Goal: Task Accomplishment & Management: Use online tool/utility

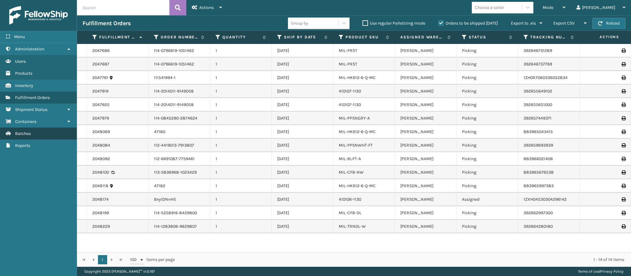
click at [28, 131] on span "Batches" at bounding box center [23, 133] width 16 height 5
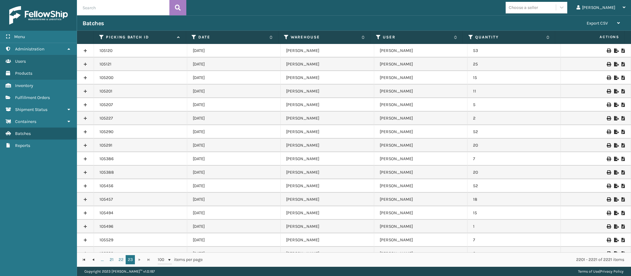
scroll to position [76, 0]
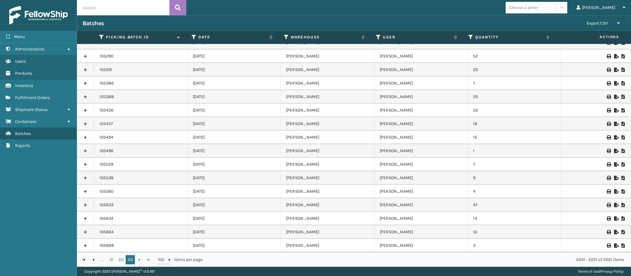
click at [614, 232] on icon at bounding box center [616, 232] width 4 height 4
click at [614, 246] on icon at bounding box center [616, 246] width 4 height 4
click at [41, 97] on span "Fulfillment Orders" at bounding box center [32, 97] width 35 height 5
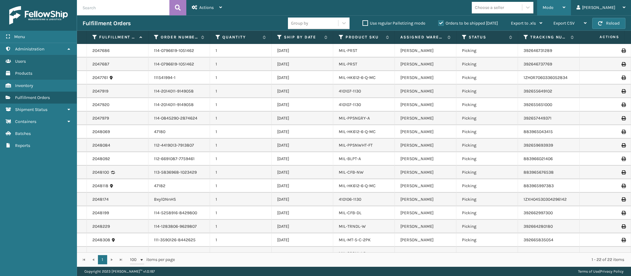
click at [565, 4] on div "Mode" at bounding box center [553, 7] width 23 height 15
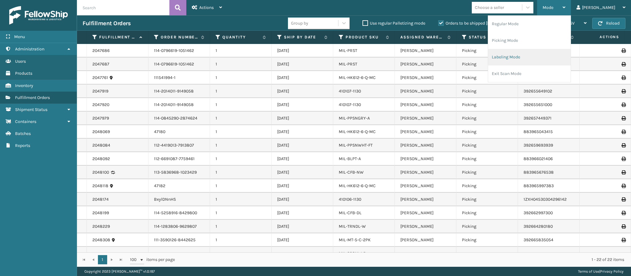
click at [534, 57] on li "Labeling Mode" at bounding box center [529, 57] width 82 height 17
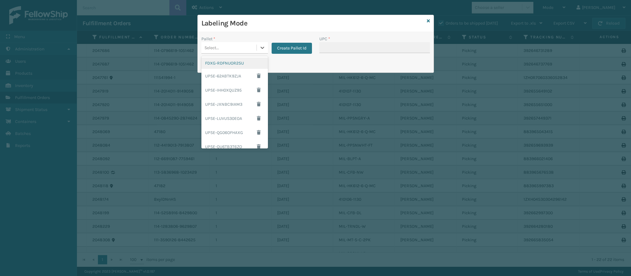
click at [224, 49] on div "Select..." at bounding box center [228, 48] width 55 height 10
click at [225, 63] on div "FDXG-RDFNUOR25U" at bounding box center [234, 63] width 66 height 11
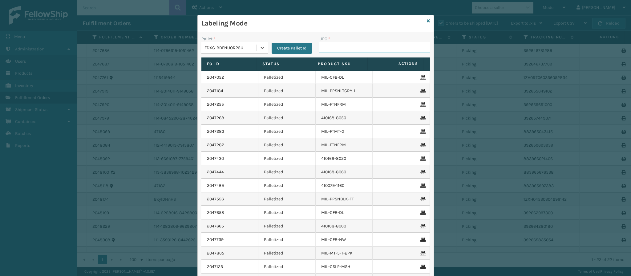
click at [339, 48] on input "UPC *" at bounding box center [374, 47] width 110 height 11
type input "840985124"
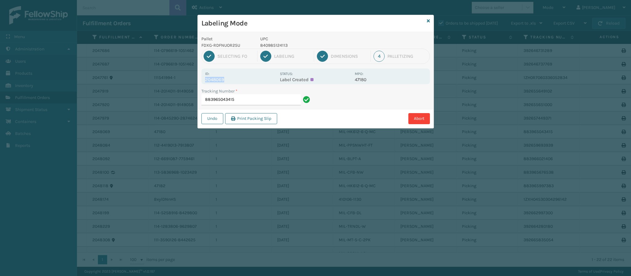
drag, startPoint x: 205, startPoint y: 82, endPoint x: 230, endPoint y: 80, distance: 25.3
click at [230, 80] on p "2048069" at bounding box center [240, 80] width 71 height 6
copy p "2048069"
click at [252, 102] on input "883965043415" at bounding box center [250, 99] width 99 height 11
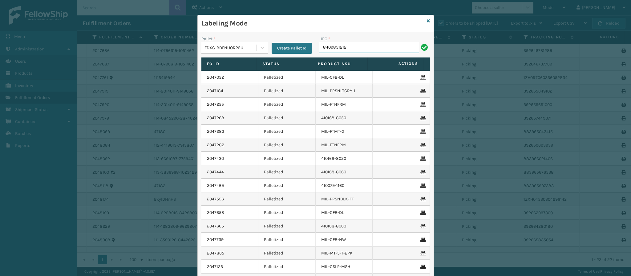
type input "84098512128"
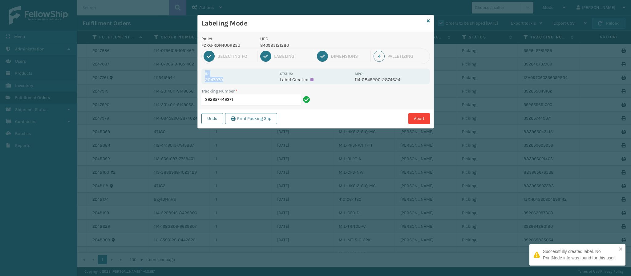
drag, startPoint x: 222, startPoint y: 79, endPoint x: 199, endPoint y: 77, distance: 22.2
click at [199, 77] on div "Pallet FDXG-RDFNUOR25U UPC 840985121280 1 Selecting FO 2 Labeling 3 Dimensions …" at bounding box center [316, 80] width 236 height 96
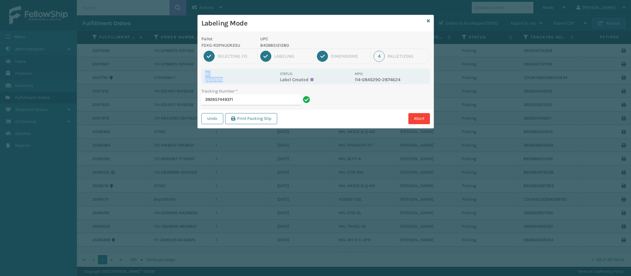
click at [229, 76] on div "Id: 2047979" at bounding box center [240, 76] width 71 height 12
drag, startPoint x: 222, startPoint y: 78, endPoint x: 205, endPoint y: 79, distance: 16.6
click at [205, 79] on p "2047979" at bounding box center [240, 80] width 71 height 6
copy p "2047979"
click at [250, 102] on input "392657449371" at bounding box center [250, 99] width 99 height 11
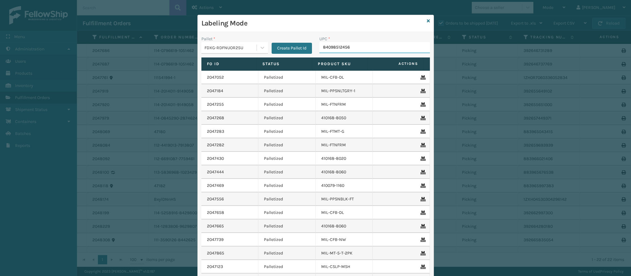
type input "840985124564"
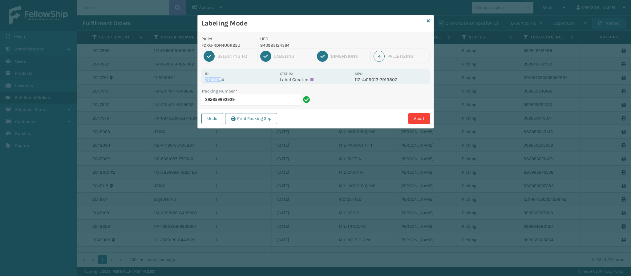
drag, startPoint x: 222, startPoint y: 80, endPoint x: 210, endPoint y: 73, distance: 14.4
click at [204, 80] on div "Id: 2048084 Status: Label Created MPO: 112-4419013-7913807" at bounding box center [315, 77] width 228 height 16
click at [246, 73] on div "Id: 2048084" at bounding box center [240, 76] width 71 height 12
drag, startPoint x: 223, startPoint y: 80, endPoint x: 200, endPoint y: 81, distance: 23.7
click at [200, 81] on div "Pallet FDXG-RDFNUOR25U UPC 840985124564 1 Selecting FO 2 Labeling 3 Dimensions …" at bounding box center [316, 80] width 236 height 96
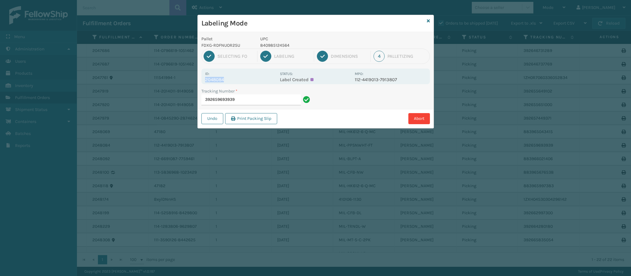
copy p "2048084"
drag, startPoint x: 270, startPoint y: 73, endPoint x: 259, endPoint y: 75, distance: 11.2
click at [259, 75] on div "Id: 2048084" at bounding box center [240, 76] width 71 height 12
click at [259, 102] on input "392659693939" at bounding box center [250, 99] width 99 height 11
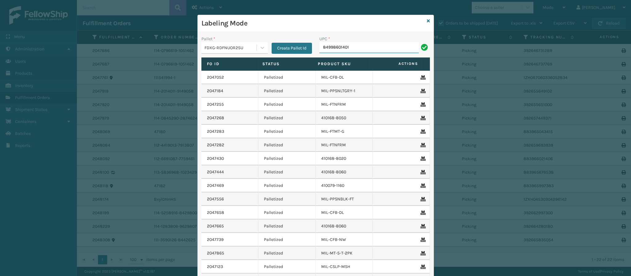
type input "849986014010"
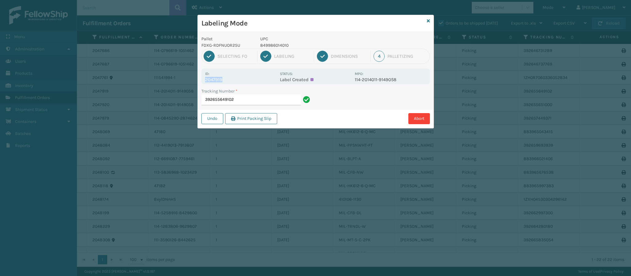
drag, startPoint x: 222, startPoint y: 81, endPoint x: 198, endPoint y: 82, distance: 24.0
click at [198, 82] on div "Pallet FDXG-RDFNUOR25U UPC 849986014010 1 Selecting FO 2 Labeling 3 Dimensions …" at bounding box center [316, 80] width 236 height 96
copy p "2047919"
click at [255, 75] on div "Id: 2047919" at bounding box center [240, 76] width 71 height 12
click at [254, 109] on div "Tracking Number * 392655649102" at bounding box center [257, 98] width 118 height 21
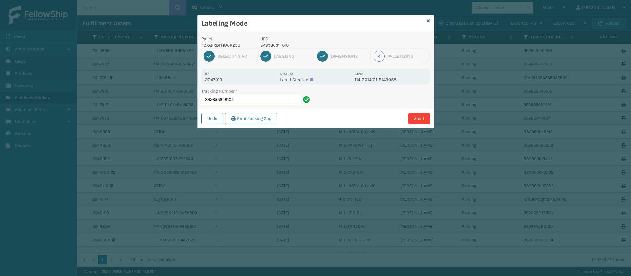
click at [258, 102] on input "392655649102" at bounding box center [250, 99] width 99 height 11
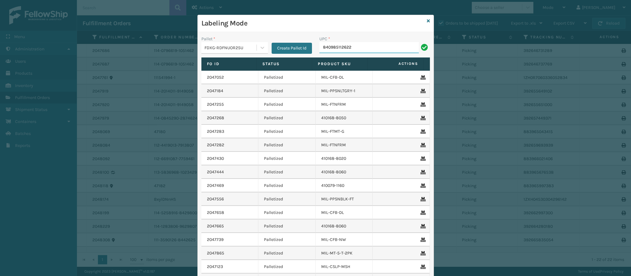
type input "840985112622"
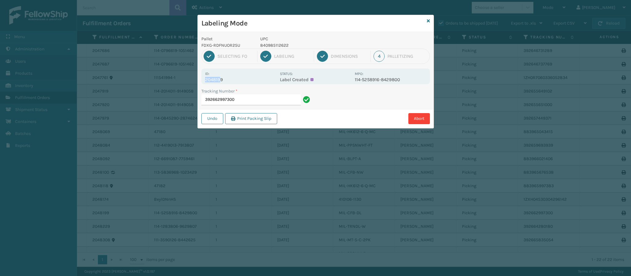
drag, startPoint x: 221, startPoint y: 79, endPoint x: 200, endPoint y: 80, distance: 20.6
click at [200, 80] on div "Pallet FDXG-RDFNUOR25U UPC 840985112622 1 Selecting FO 2 Labeling 3 Dimensions …" at bounding box center [316, 80] width 236 height 96
click at [231, 78] on p "2048199" at bounding box center [240, 80] width 71 height 6
drag, startPoint x: 221, startPoint y: 78, endPoint x: 196, endPoint y: 78, distance: 24.9
click at [194, 78] on div "Labeling Mode Pallet FDXG-RDFNUOR25U UPC 840985112622 1 Selecting FO 2 Labeling…" at bounding box center [315, 138] width 631 height 276
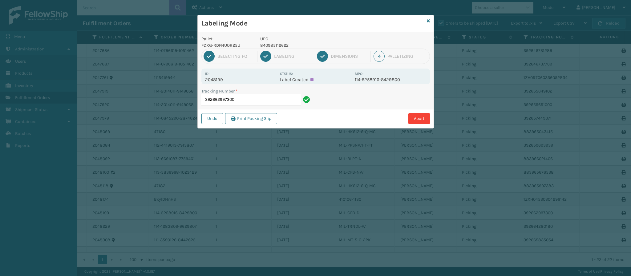
click at [231, 75] on div "Id: 2048199" at bounding box center [240, 76] width 71 height 12
drag, startPoint x: 222, startPoint y: 80, endPoint x: 198, endPoint y: 80, distance: 24.3
click at [198, 80] on div "Pallet FDXG-RDFNUOR25U UPC 840985112622 1 Selecting FO 2 Labeling 3 Dimensions …" at bounding box center [316, 80] width 236 height 96
copy p "2048199"
click at [255, 76] on div "Id: 2048199" at bounding box center [240, 76] width 71 height 12
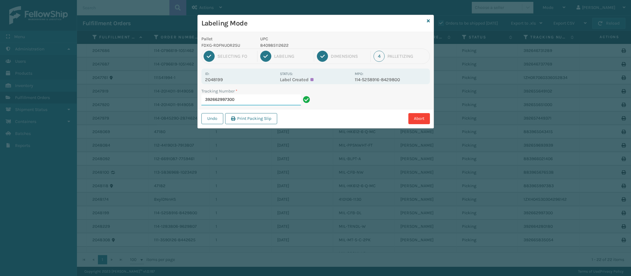
click at [262, 102] on input "392662997300" at bounding box center [250, 99] width 99 height 11
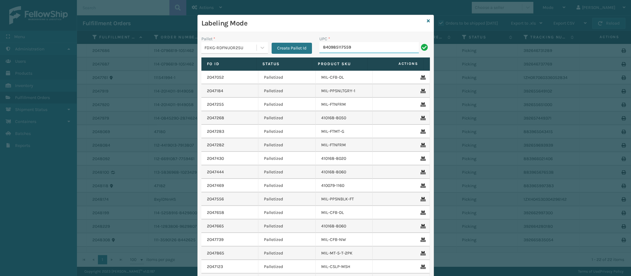
type input "840985117559"
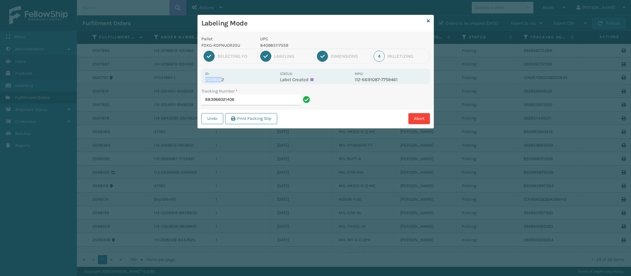
drag, startPoint x: 222, startPoint y: 80, endPoint x: 199, endPoint y: 79, distance: 23.7
click at [199, 79] on div "Pallet FDXG-RDFNUOR25U UPC 840985117559 1 Selecting FO 2 Labeling 3 Dimensions …" at bounding box center [316, 80] width 236 height 96
drag, startPoint x: 248, startPoint y: 79, endPoint x: 234, endPoint y: 83, distance: 15.1
click at [244, 80] on p "2048092" at bounding box center [240, 80] width 71 height 6
drag, startPoint x: 223, startPoint y: 80, endPoint x: 194, endPoint y: 80, distance: 28.9
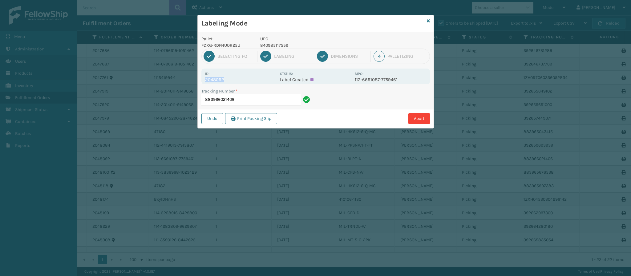
click at [194, 80] on div "Labeling Mode Pallet FDXG-RDFNUOR25U UPC 840985117559 1 Selecting FO 2 Labeling…" at bounding box center [315, 138] width 631 height 276
copy p "2048092"
click at [259, 100] on input "883966021406" at bounding box center [250, 99] width 99 height 11
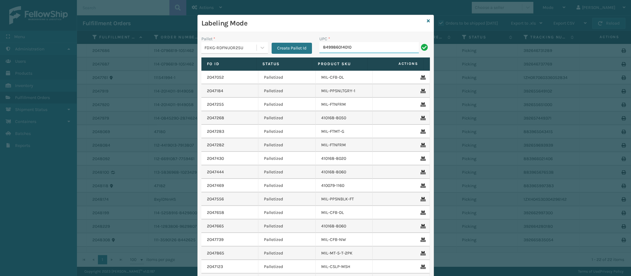
type input "849986014010"
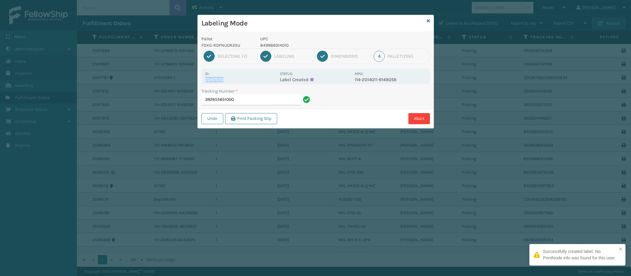
drag, startPoint x: 223, startPoint y: 78, endPoint x: 198, endPoint y: 78, distance: 24.3
click at [198, 78] on div "Pallet FDXG-RDFNUOR25U UPC 849986014010 1 Selecting FO 2 Labeling 3 Dimensions …" at bounding box center [316, 80] width 236 height 96
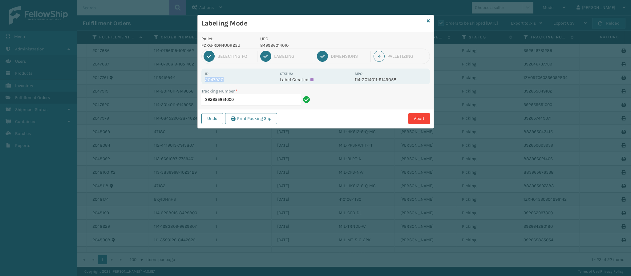
copy p "2047920"
click at [257, 97] on input "392655651000" at bounding box center [250, 99] width 99 height 11
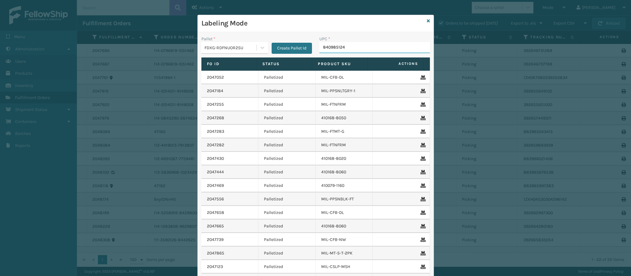
type input "8409851241"
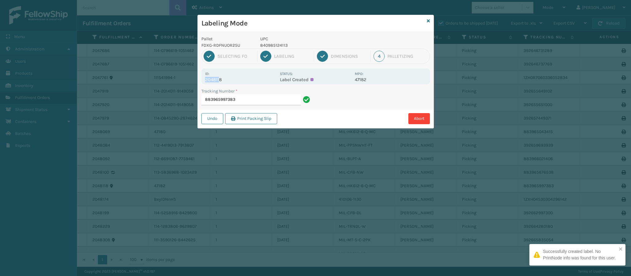
drag, startPoint x: 220, startPoint y: 80, endPoint x: 203, endPoint y: 78, distance: 17.0
click at [203, 78] on div "Id: 2048118 Status: Label Created MPO: 47182" at bounding box center [315, 77] width 228 height 16
click at [245, 77] on div "Id: 2048118" at bounding box center [240, 76] width 71 height 12
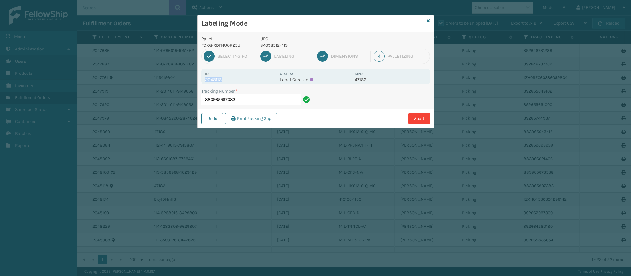
drag, startPoint x: 222, startPoint y: 80, endPoint x: 202, endPoint y: 80, distance: 20.0
click at [202, 80] on div "Id: 2048118 Status: Label Created MPO: 47182" at bounding box center [315, 77] width 228 height 16
copy p "2048118"
click at [268, 103] on input "883965997383" at bounding box center [250, 99] width 99 height 11
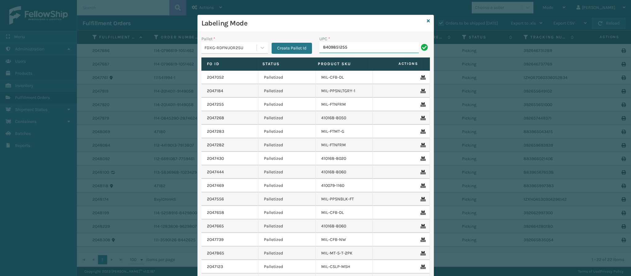
type input "84098512551"
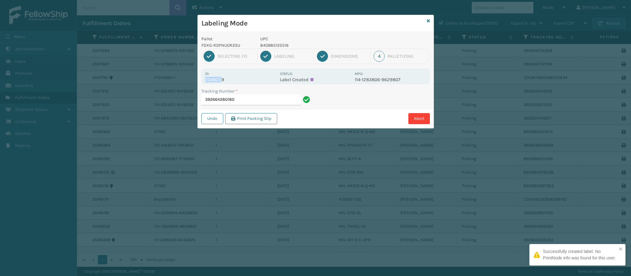
drag, startPoint x: 222, startPoint y: 79, endPoint x: 192, endPoint y: 82, distance: 29.8
click at [192, 82] on div "Labeling Mode Pallet FDXG-RDFNUOR25U UPC 840985125516 1 Selecting FO 2 Labeling…" at bounding box center [315, 138] width 631 height 276
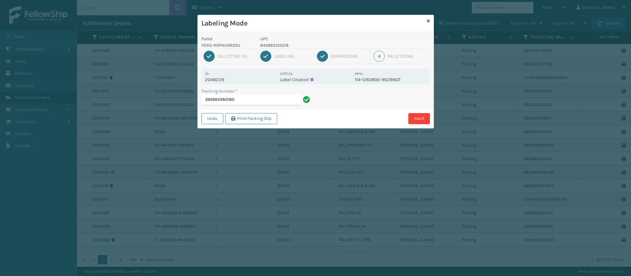
drag, startPoint x: 240, startPoint y: 76, endPoint x: 236, endPoint y: 78, distance: 5.0
click at [240, 78] on div "Id: 2048229" at bounding box center [240, 76] width 71 height 12
copy div "2048229"
click at [241, 79] on p "2048229" at bounding box center [240, 80] width 71 height 6
click at [246, 97] on input "392664280180" at bounding box center [250, 99] width 99 height 11
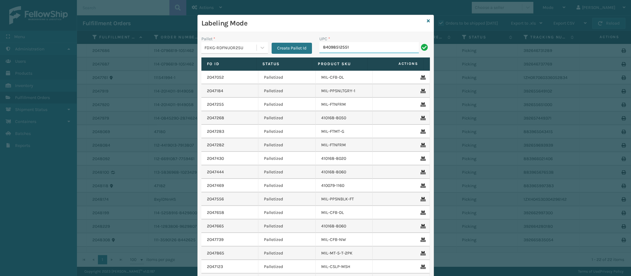
type input "840985125516"
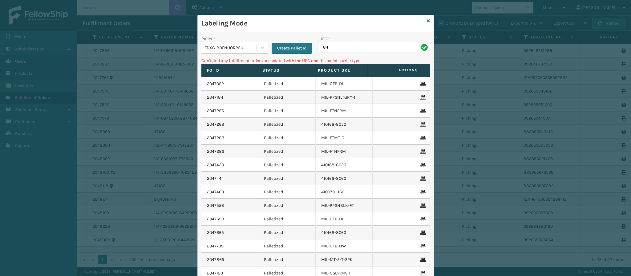
type input "8"
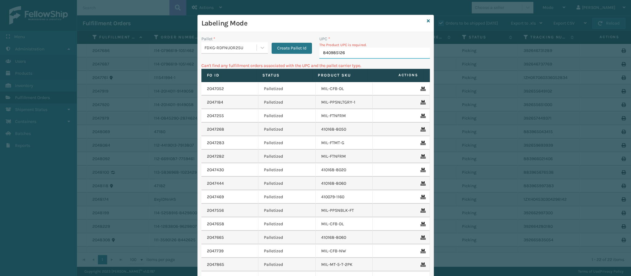
type input "8409851268"
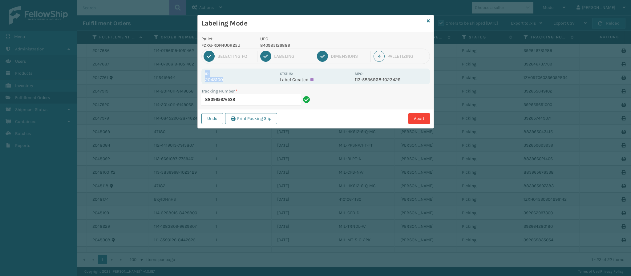
drag, startPoint x: 222, startPoint y: 78, endPoint x: 191, endPoint y: 77, distance: 30.5
click at [191, 77] on div "Labeling Mode Pallet FDXG-RDFNUOR25U UPC 840985126889 1 Selecting FO 2 Labeling…" at bounding box center [315, 138] width 631 height 276
click at [226, 76] on div "Id: 2048100" at bounding box center [240, 76] width 71 height 12
click at [228, 78] on p "2048100" at bounding box center [240, 80] width 71 height 6
click at [228, 79] on p "2048100" at bounding box center [240, 80] width 71 height 6
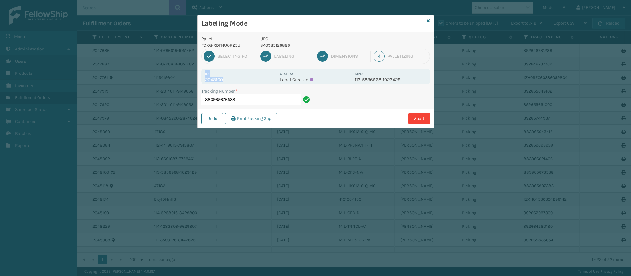
click at [228, 79] on p "2048100" at bounding box center [240, 80] width 71 height 6
drag, startPoint x: 222, startPoint y: 81, endPoint x: 199, endPoint y: 81, distance: 22.5
click at [199, 81] on div "Pallet FDXG-RDFNUOR25U UPC 840985126889 1 Selecting FO 2 Labeling 3 Dimensions …" at bounding box center [316, 80] width 236 height 96
copy p "2048100"
click at [250, 77] on p "2048100" at bounding box center [240, 80] width 71 height 6
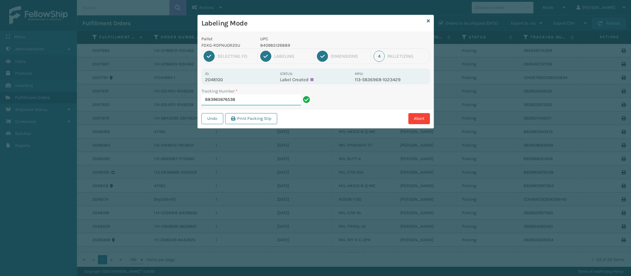
click at [258, 97] on input "883965676538" at bounding box center [250, 99] width 99 height 11
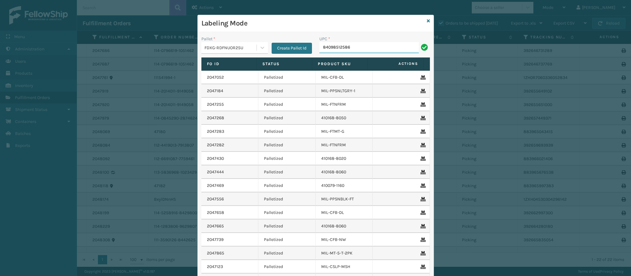
type input "840985125868"
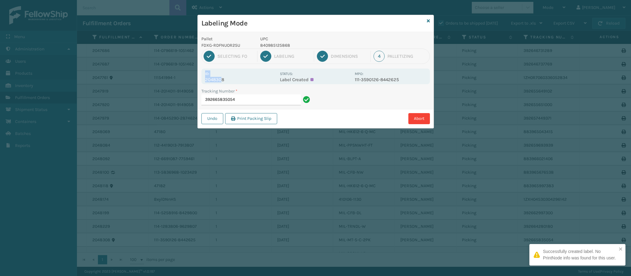
drag, startPoint x: 222, startPoint y: 79, endPoint x: 206, endPoint y: 75, distance: 16.2
click at [202, 75] on div "Id: 2048308 Status: Label Created MPO: 111-3590126-8442625" at bounding box center [315, 77] width 228 height 16
click at [242, 79] on p "2048308" at bounding box center [240, 80] width 71 height 6
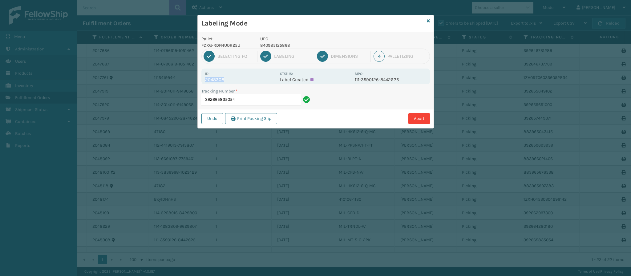
drag, startPoint x: 223, startPoint y: 79, endPoint x: 202, endPoint y: 79, distance: 20.9
click at [202, 79] on div "Id: 2048308 Status: Label Created MPO: 111-3590126-8442625" at bounding box center [315, 77] width 228 height 16
click at [245, 96] on input "392665835054" at bounding box center [250, 99] width 99 height 11
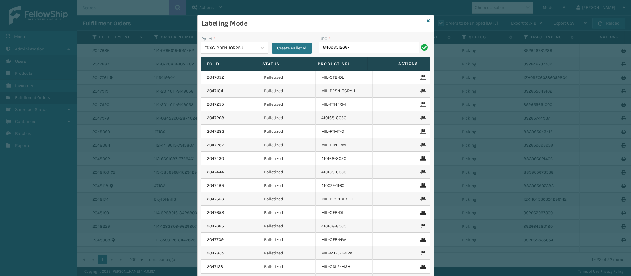
type input "840985126674"
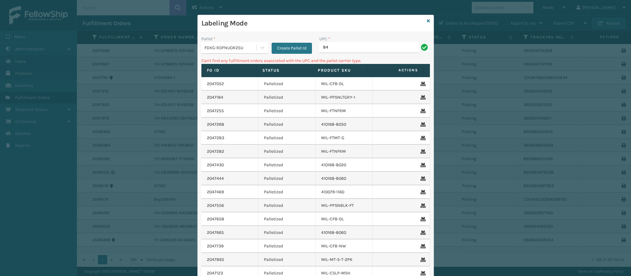
type input "8"
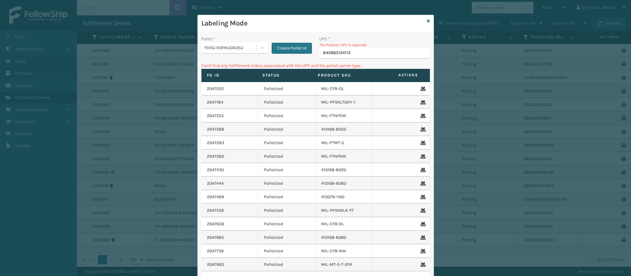
type input "840985124113"
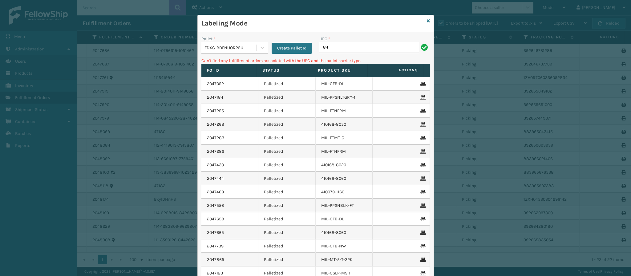
type input "8"
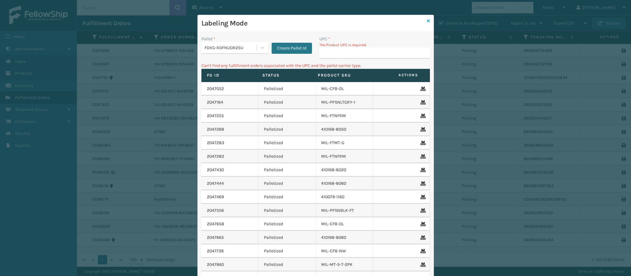
click at [426, 20] on icon at bounding box center [427, 21] width 3 height 4
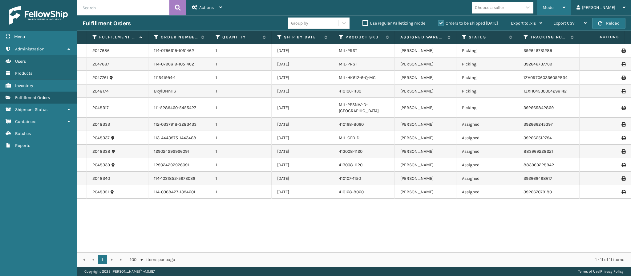
click at [556, 1] on div "Mode Regular Mode Picking Mode Labeling Mode Exit Scan Mode" at bounding box center [554, 7] width 34 height 15
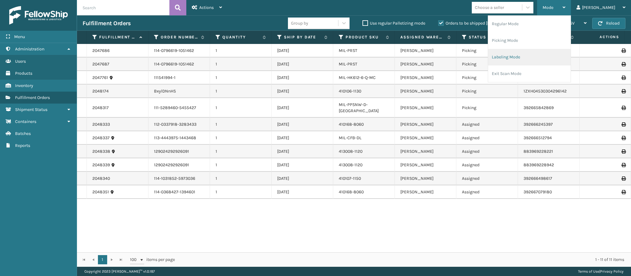
click at [533, 54] on li "Labeling Mode" at bounding box center [529, 57] width 82 height 17
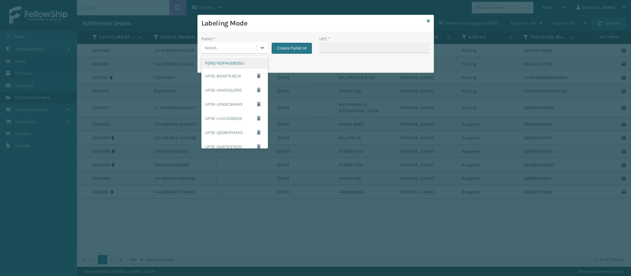
click at [238, 45] on div "Select..." at bounding box center [228, 48] width 55 height 10
click at [211, 126] on div "UPSG-3I8D2MHC1Z" at bounding box center [234, 127] width 66 height 11
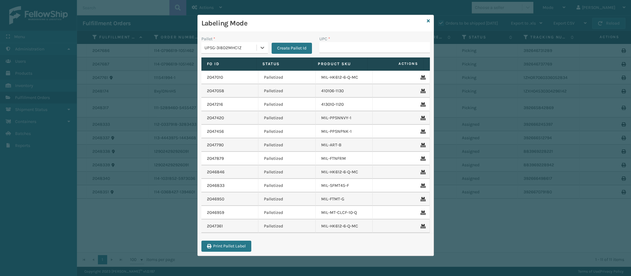
click at [361, 45] on div "UPC *" at bounding box center [374, 45] width 110 height 18
click at [360, 47] on input "UPC *" at bounding box center [374, 47] width 110 height 11
type input "840985124113"
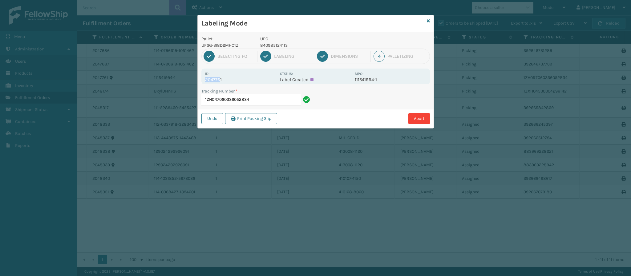
drag, startPoint x: 221, startPoint y: 80, endPoint x: 192, endPoint y: 84, distance: 28.6
click at [192, 84] on div "Labeling Mode Pallet UPSG-3I8D2MHC1Z UPC 840985124113 1 Selecting FO 2 Labeling…" at bounding box center [315, 138] width 631 height 276
click at [229, 78] on p "2047761" at bounding box center [240, 80] width 71 height 6
drag, startPoint x: 221, startPoint y: 80, endPoint x: 194, endPoint y: 80, distance: 26.8
click at [194, 80] on div "Labeling Mode Pallet UPSG-3I8D2MHC1Z UPC 840985124113 1 Selecting FO 2 Labeling…" at bounding box center [315, 138] width 631 height 276
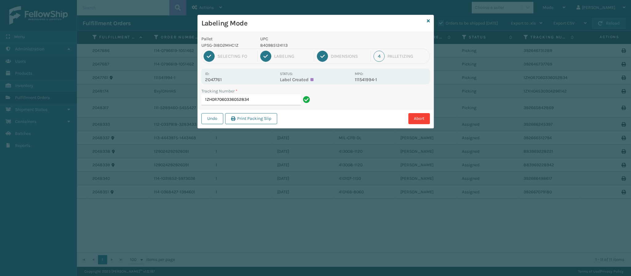
click at [232, 81] on p "2047761" at bounding box center [240, 80] width 71 height 6
drag, startPoint x: 220, startPoint y: 80, endPoint x: 190, endPoint y: 81, distance: 29.2
click at [190, 81] on div "Labeling Mode Pallet UPSG-3I8D2MHC1Z UPC 840985124113 1 Selecting FO 2 Labeling…" at bounding box center [315, 138] width 631 height 276
drag, startPoint x: 230, startPoint y: 73, endPoint x: 229, endPoint y: 77, distance: 4.0
click at [230, 74] on div "Id: 2047761" at bounding box center [240, 76] width 71 height 12
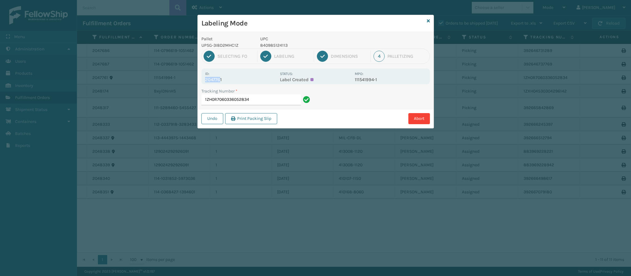
drag, startPoint x: 221, startPoint y: 80, endPoint x: 202, endPoint y: 81, distance: 18.5
click at [202, 81] on div "Id: 2047761 Status: Label Created MPO: 111541994-1" at bounding box center [315, 77] width 228 height 16
click at [273, 99] on input "1ZH0R7060336052834" at bounding box center [250, 99] width 99 height 11
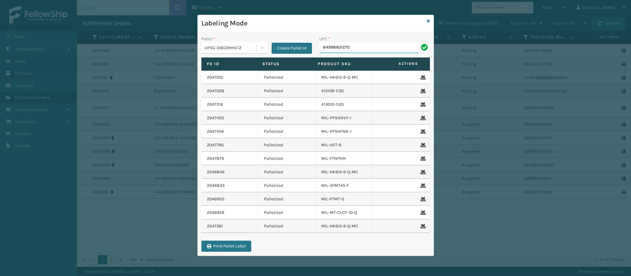
type input "849986012702"
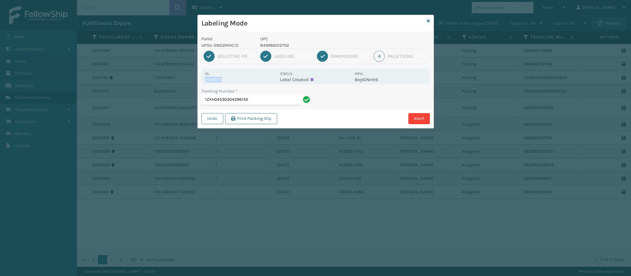
drag, startPoint x: 222, startPoint y: 80, endPoint x: 197, endPoint y: 78, distance: 24.6
click at [197, 78] on div "Labeling Mode Pallet UPSG-3I8D2MHC1Z UPC 849986012702 1 Selecting FO 2 Labeling…" at bounding box center [315, 72] width 236 height 114
click at [255, 101] on input "1ZXH04530304296142" at bounding box center [250, 99] width 99 height 11
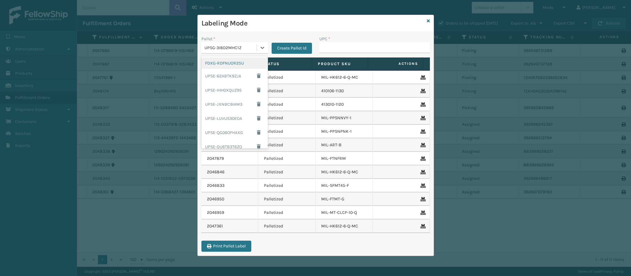
click at [227, 51] on div "UPSG-3I8D2MHC1Z" at bounding box center [230, 48] width 53 height 6
click at [221, 60] on div "FDXG-RDFNUOR25U" at bounding box center [234, 63] width 66 height 11
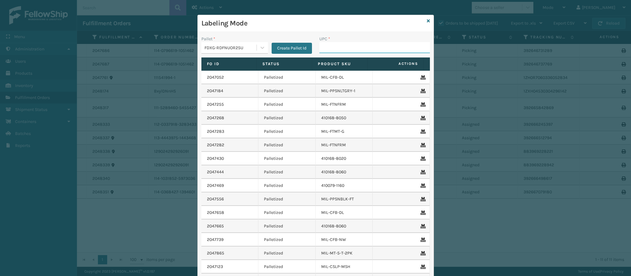
click at [329, 45] on input "UPC *" at bounding box center [374, 47] width 110 height 11
type input "84098512674"
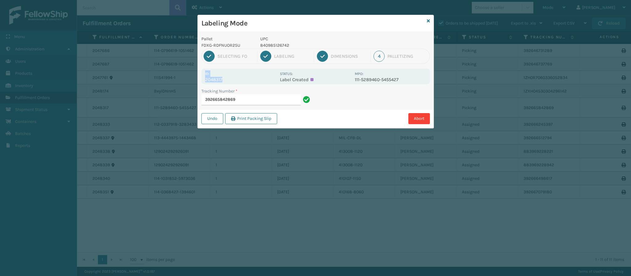
drag, startPoint x: 222, startPoint y: 79, endPoint x: 200, endPoint y: 77, distance: 21.4
click at [200, 77] on div "Pallet FDXG-RDFNUOR25U UPC 840985126742 1 Selecting FO 2 Labeling 3 Dimensions …" at bounding box center [316, 80] width 236 height 96
click at [229, 79] on p "2048317" at bounding box center [240, 80] width 71 height 6
drag, startPoint x: 221, startPoint y: 80, endPoint x: 203, endPoint y: 80, distance: 17.5
click at [203, 80] on div "Id: 2048317 Status: Label Created MPO: 111-5289460-5455427" at bounding box center [315, 77] width 228 height 16
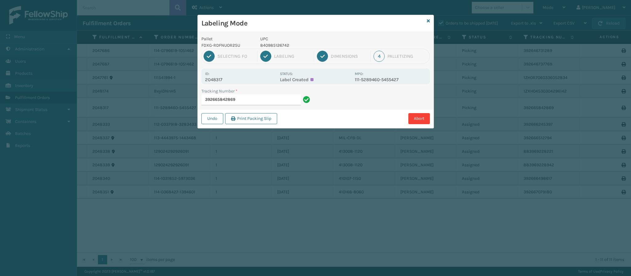
click at [231, 81] on p "2048317" at bounding box center [240, 80] width 71 height 6
drag, startPoint x: 222, startPoint y: 79, endPoint x: 201, endPoint y: 79, distance: 20.9
click at [201, 79] on div "Pallet FDXG-RDFNUOR25U UPC 840985126742 1 Selecting FO 2 Labeling 3 Dimensions …" at bounding box center [316, 80] width 236 height 96
click at [246, 96] on input "392665842869" at bounding box center [250, 99] width 99 height 11
